Goal: Task Accomplishment & Management: Manage account settings

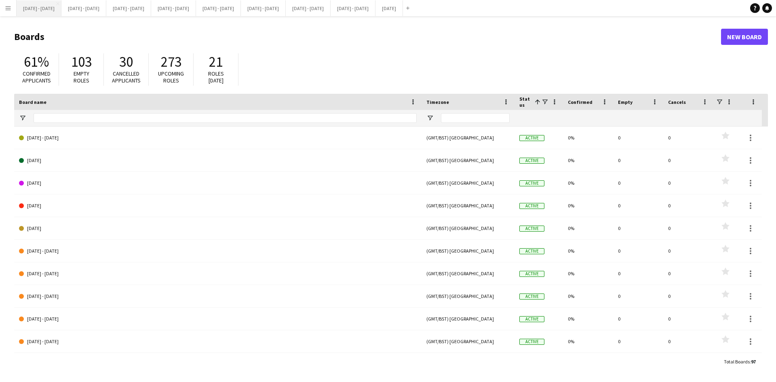
click at [49, 6] on button "[DATE] - [DATE] Close" at bounding box center [39, 8] width 45 height 16
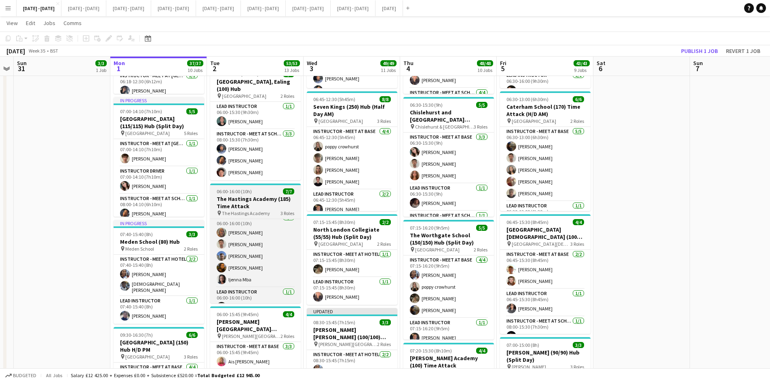
scroll to position [3, 0]
click at [236, 247] on app-card-role "Instructor - Meet at Base [DATE] 06:00-16:00 (10h) [PERSON_NAME] [PERSON_NAME] …" at bounding box center [255, 253] width 90 height 74
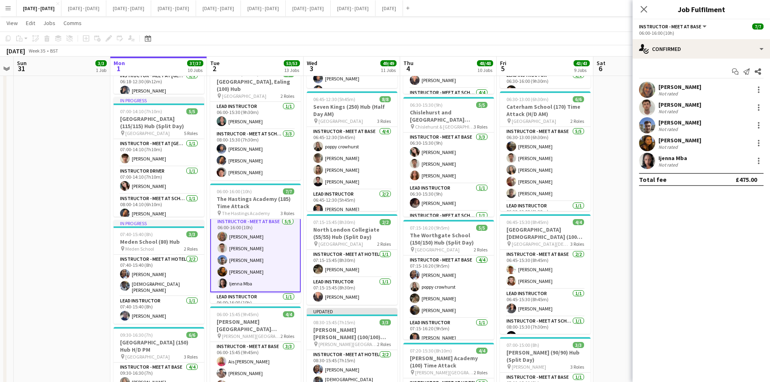
scroll to position [4, 0]
click at [236, 246] on app-card-role "Instructor - Meet at Base [DATE] 06:00-16:00 (10h) [PERSON_NAME] [PERSON_NAME] …" at bounding box center [255, 253] width 90 height 76
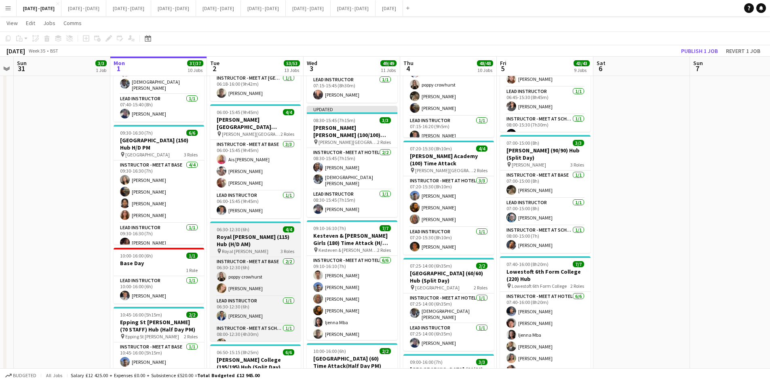
scroll to position [10, 0]
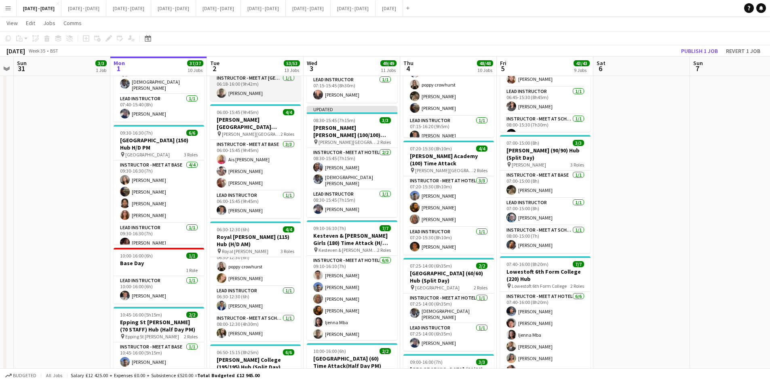
click at [242, 93] on app-card-role "Instructor - Meet at Pick Up Point [DATE] 06:18-16:00 (9h42m) [PERSON_NAME]" at bounding box center [255, 87] width 90 height 27
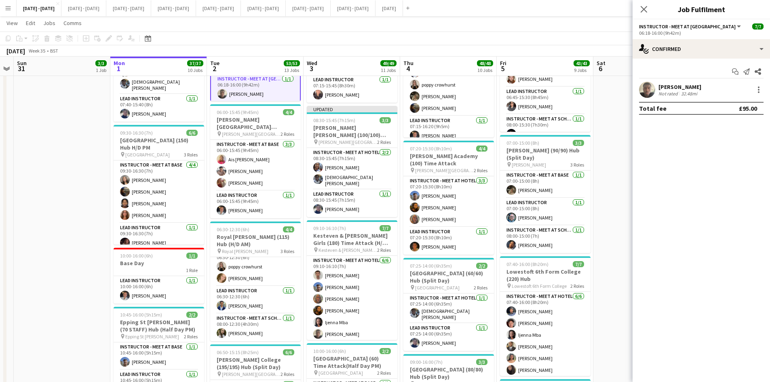
click at [672, 86] on div "[PERSON_NAME]" at bounding box center [679, 86] width 43 height 7
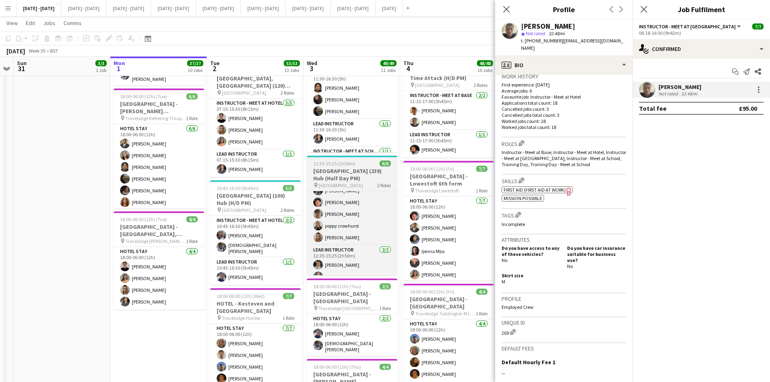
scroll to position [41, 0]
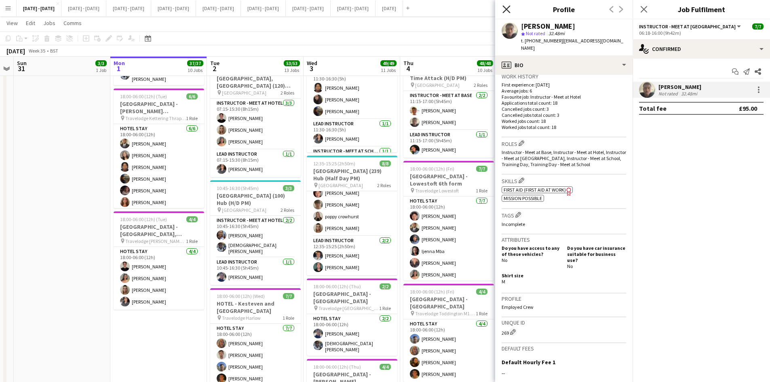
click at [505, 8] on icon at bounding box center [506, 9] width 8 height 8
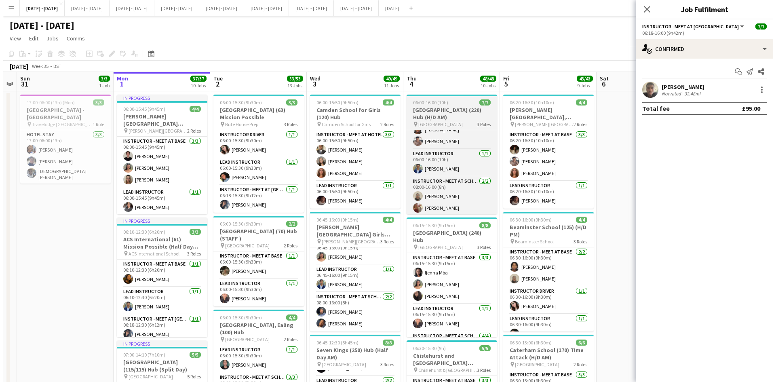
scroll to position [45, 0]
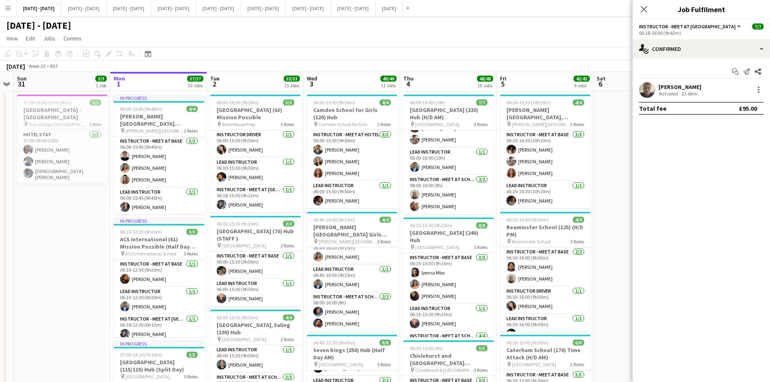
click at [5, 6] on app-icon "Menu" at bounding box center [8, 8] width 6 height 6
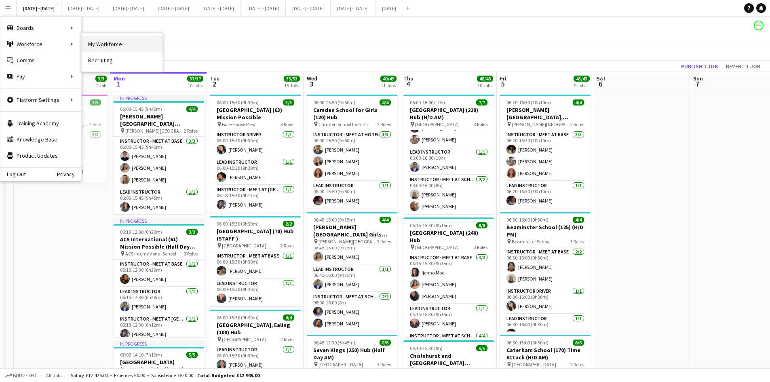
click at [89, 43] on link "My Workforce" at bounding box center [122, 44] width 81 height 16
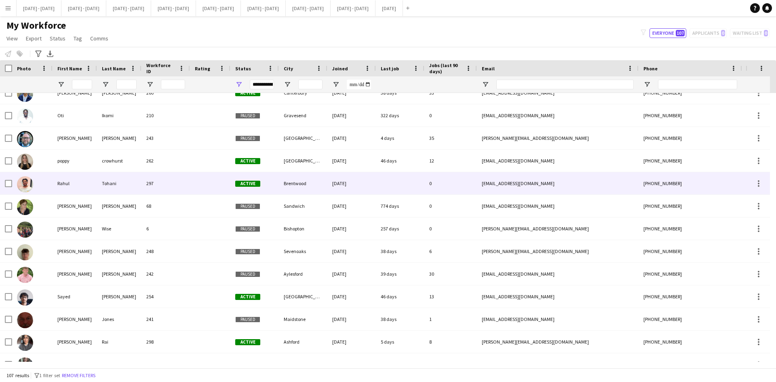
click at [67, 183] on div "Rahul" at bounding box center [75, 183] width 44 height 22
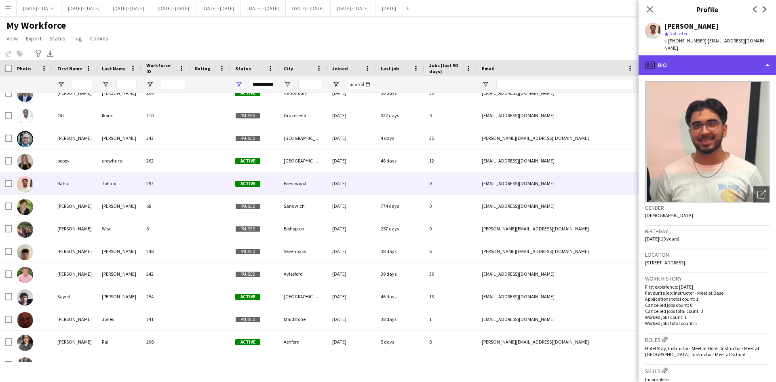
click at [767, 55] on div "profile Bio" at bounding box center [706, 64] width 137 height 19
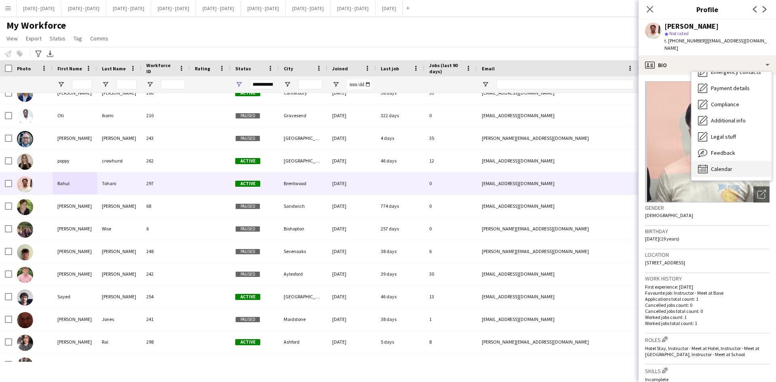
click at [724, 165] on span "Calendar" at bounding box center [721, 168] width 21 height 7
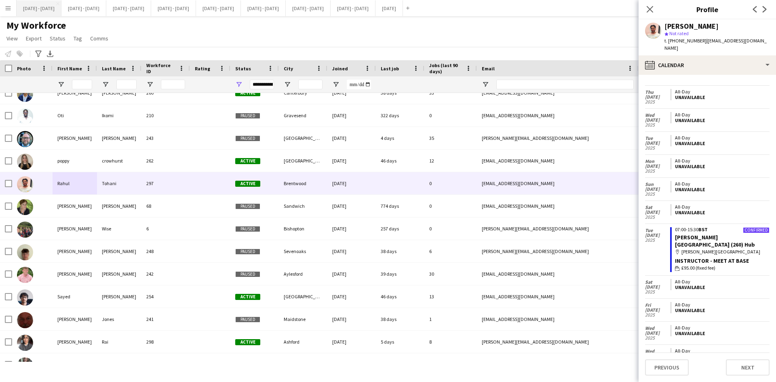
click at [31, 10] on button "[DATE] - [DATE] Close" at bounding box center [39, 8] width 45 height 16
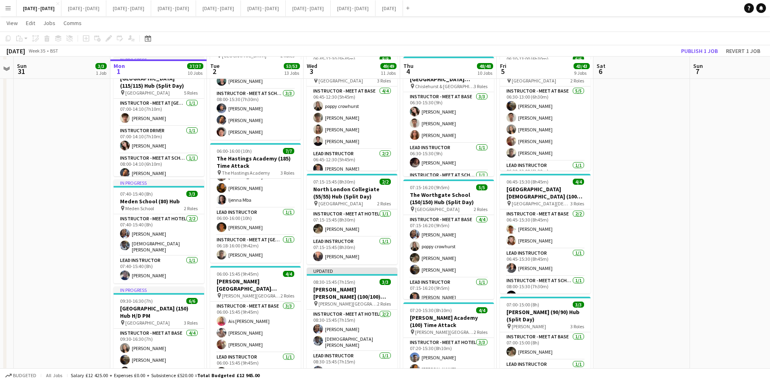
scroll to position [364, 0]
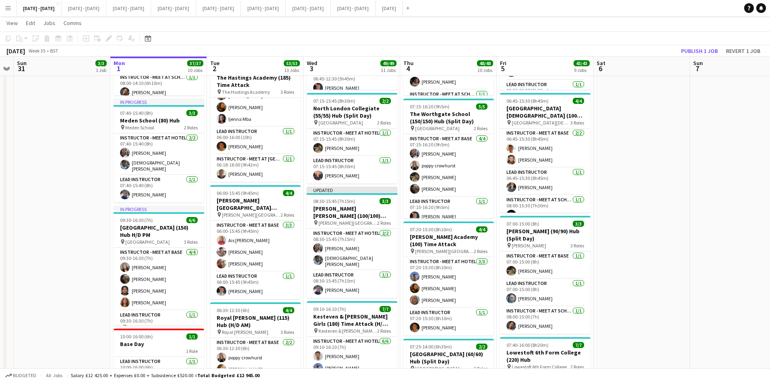
click at [10, 11] on app-icon "Menu" at bounding box center [8, 8] width 6 height 6
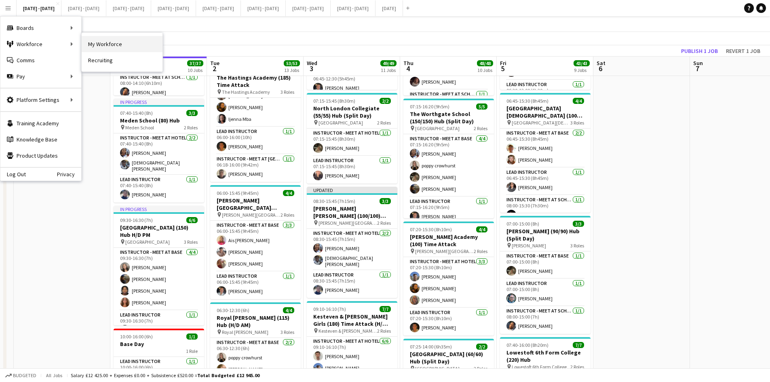
click at [105, 41] on link "My Workforce" at bounding box center [122, 44] width 81 height 16
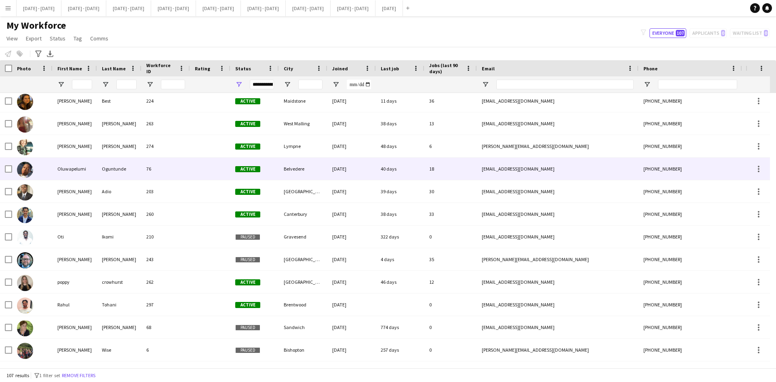
scroll to position [2020, 0]
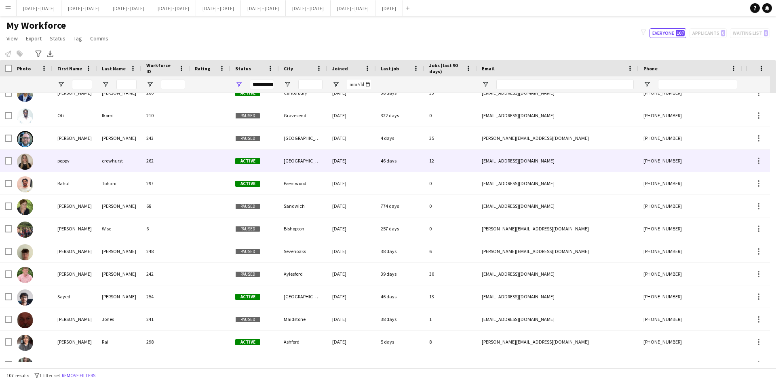
click at [61, 162] on div "poppy" at bounding box center [75, 160] width 44 height 22
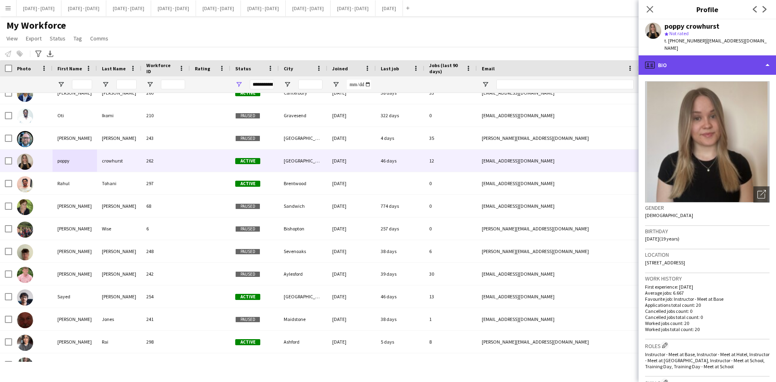
click at [768, 56] on div "profile Bio" at bounding box center [706, 64] width 137 height 19
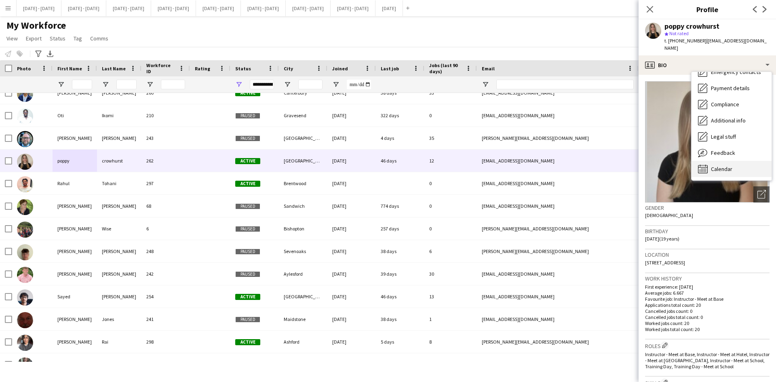
click at [720, 165] on span "Calendar" at bounding box center [721, 168] width 21 height 7
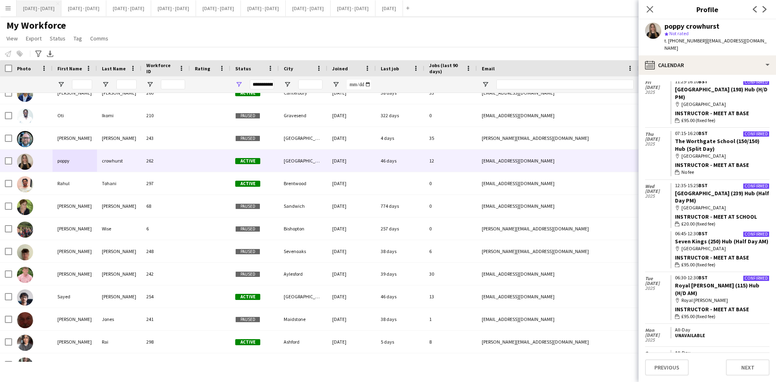
click at [36, 5] on button "[DATE] - [DATE] Close" at bounding box center [39, 8] width 45 height 16
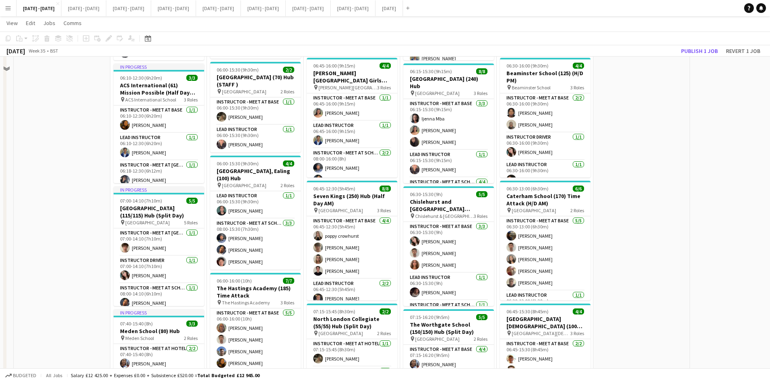
scroll to position [40, 0]
